Goal: Transaction & Acquisition: Subscribe to service/newsletter

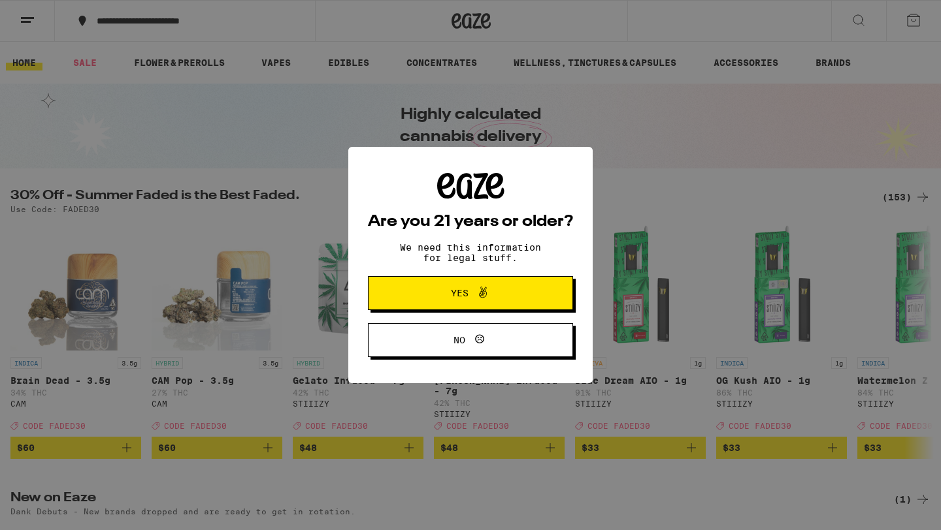
click at [445, 280] on button "Yes" at bounding box center [470, 293] width 205 height 34
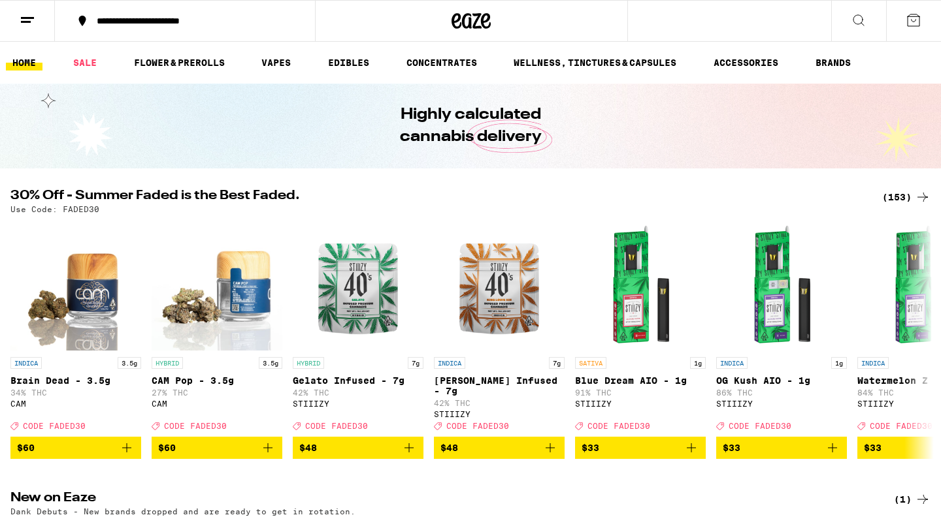
click at [913, 19] on icon at bounding box center [914, 20] width 16 height 16
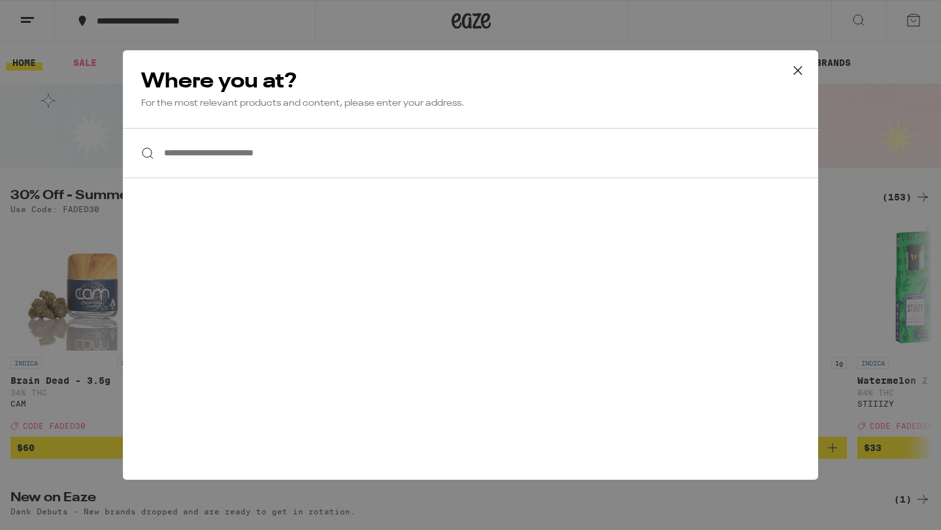
click at [799, 67] on icon at bounding box center [798, 71] width 20 height 20
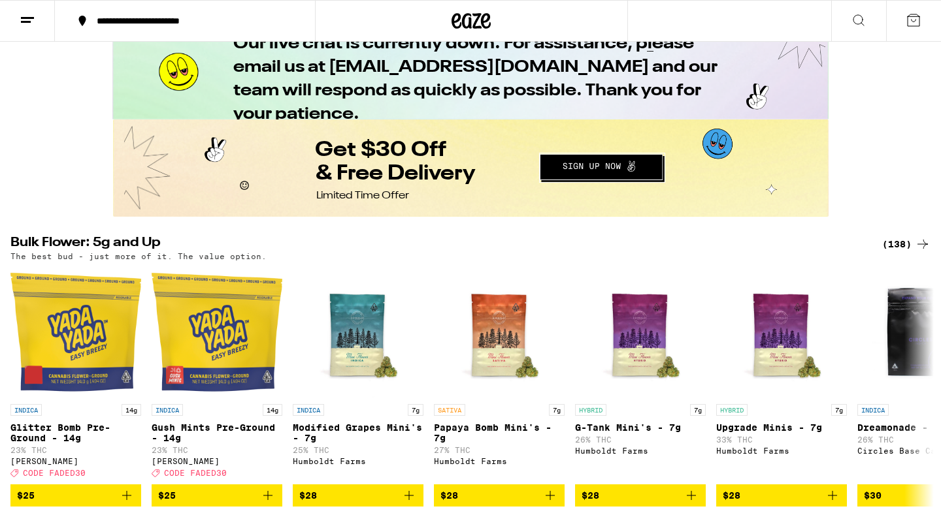
scroll to position [1015, 0]
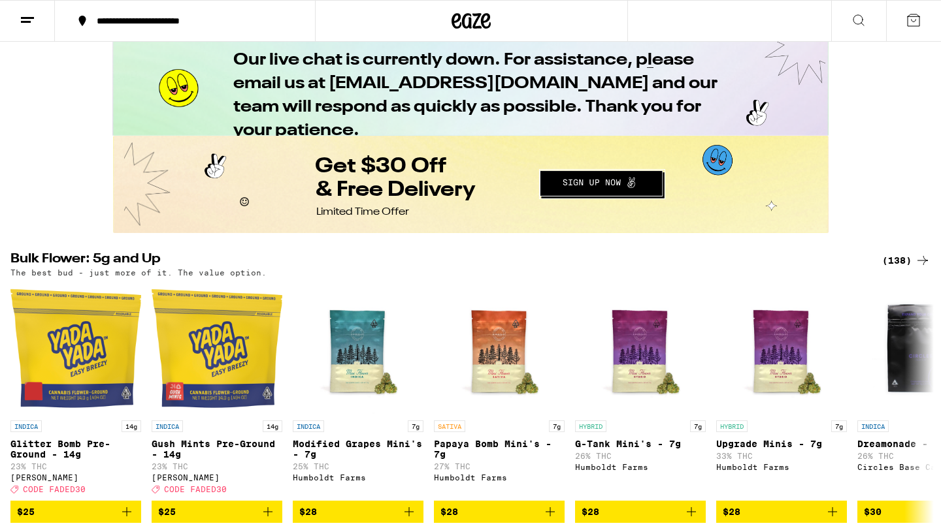
click at [580, 181] on button "Redirect to URL" at bounding box center [469, 184] width 713 height 94
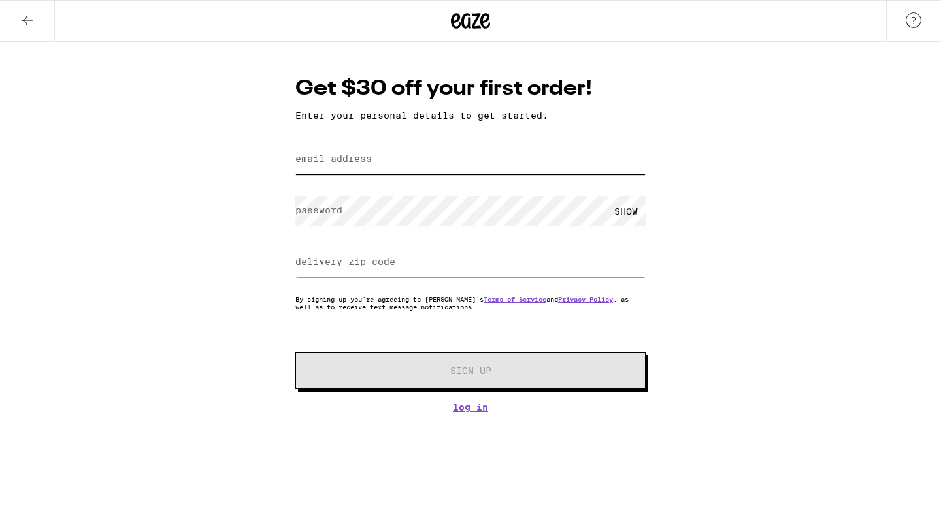
click at [514, 170] on input "email address" at bounding box center [470, 159] width 350 height 29
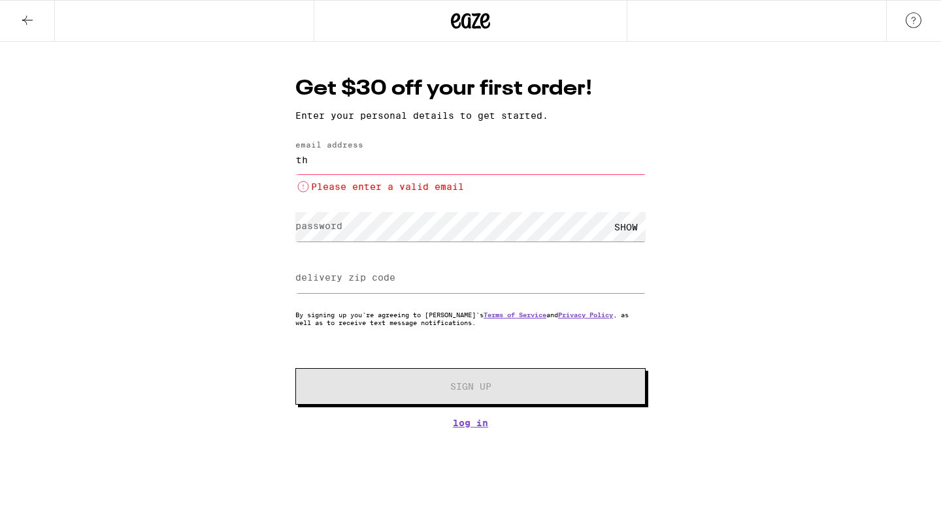
type input "t"
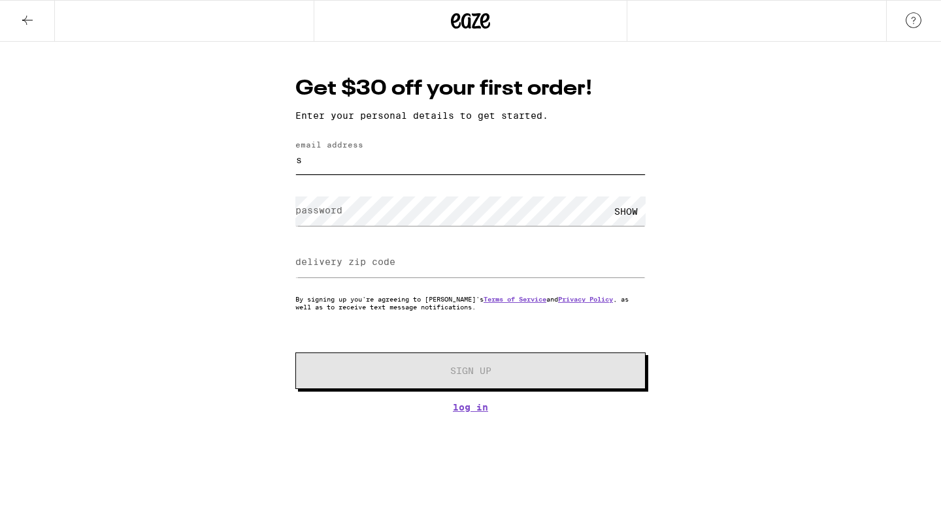
type input "shayanshabani@u.northwestern.edu"
click at [308, 265] on label "delivery zip code" at bounding box center [345, 262] width 100 height 10
type input "0"
type input "91307"
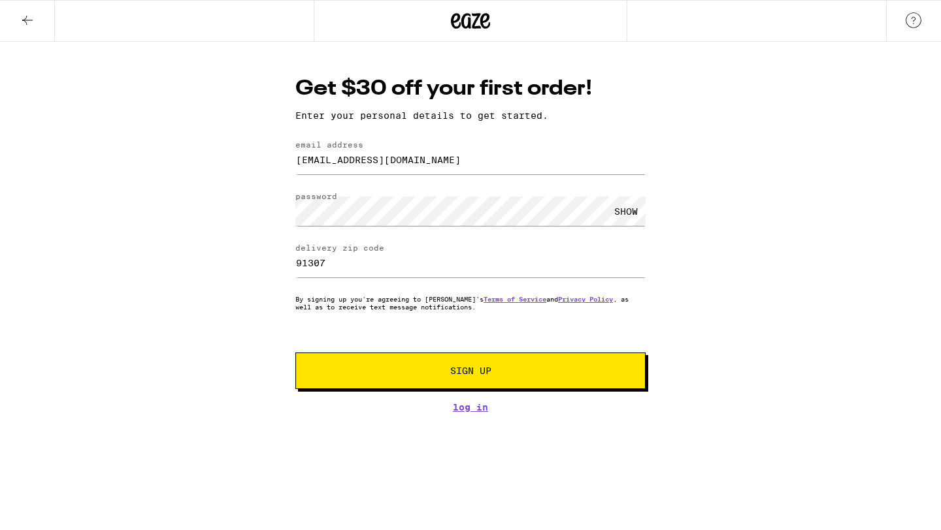
click at [393, 370] on span "Sign Up" at bounding box center [470, 371] width 260 height 9
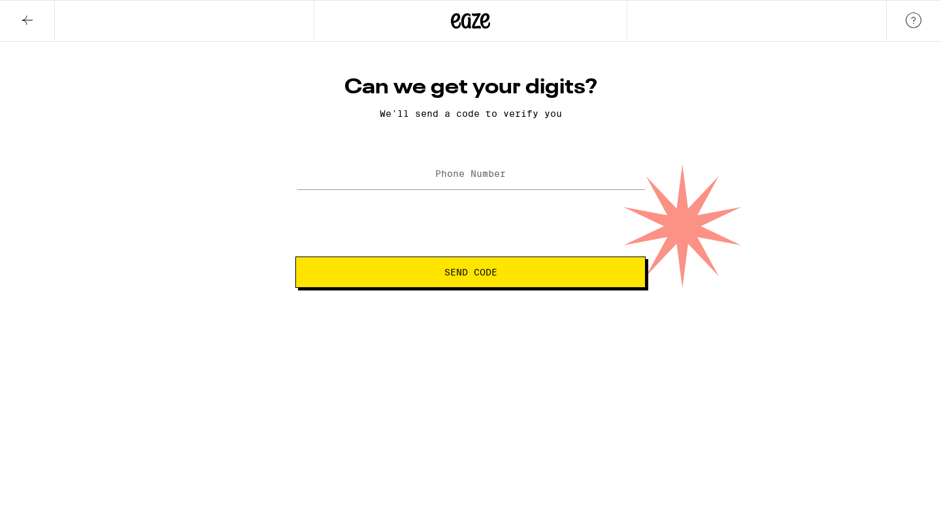
click at [453, 179] on label "Phone Number" at bounding box center [470, 174] width 71 height 10
paste input "(161) 464-9155"
paste input "tel"
click at [443, 183] on input "(161) 464-9155" at bounding box center [470, 174] width 350 height 29
click at [441, 178] on input "(161) 464-9155" at bounding box center [470, 174] width 350 height 29
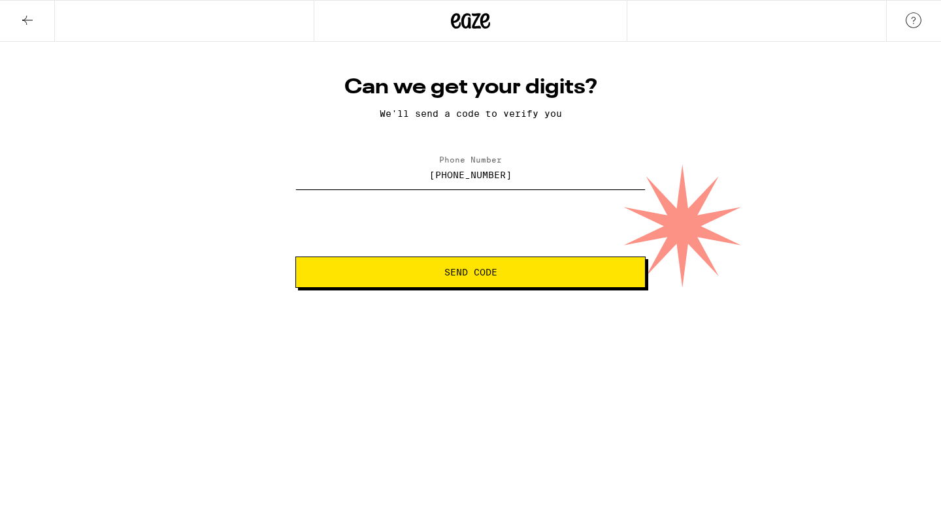
type input "(614) 649-1554"
click at [465, 274] on span "Send Code" at bounding box center [470, 272] width 53 height 9
